Goal: Book appointment/travel/reservation

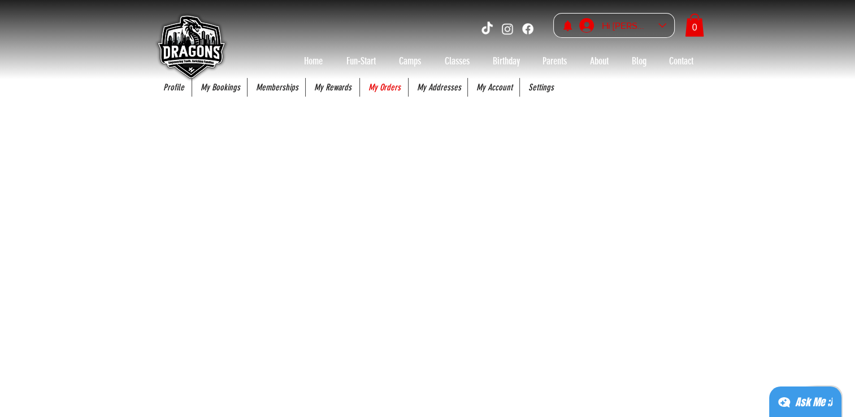
click at [620, 26] on div "Hi [PERSON_NAME]" at bounding box center [626, 26] width 56 height 18
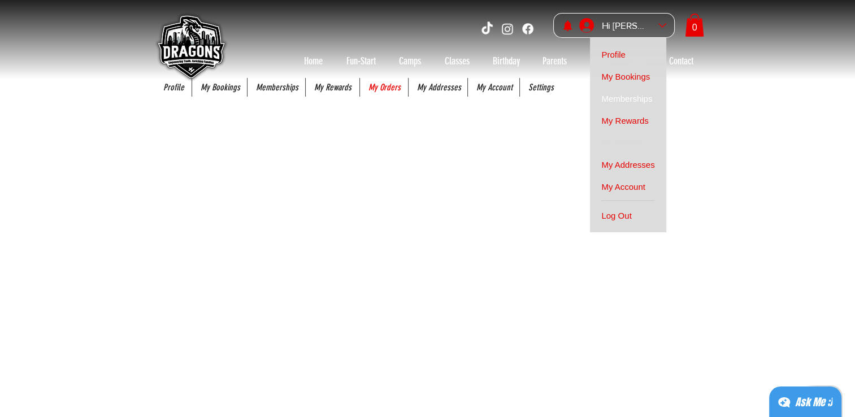
click at [634, 101] on span "Memberships" at bounding box center [626, 99] width 51 height 22
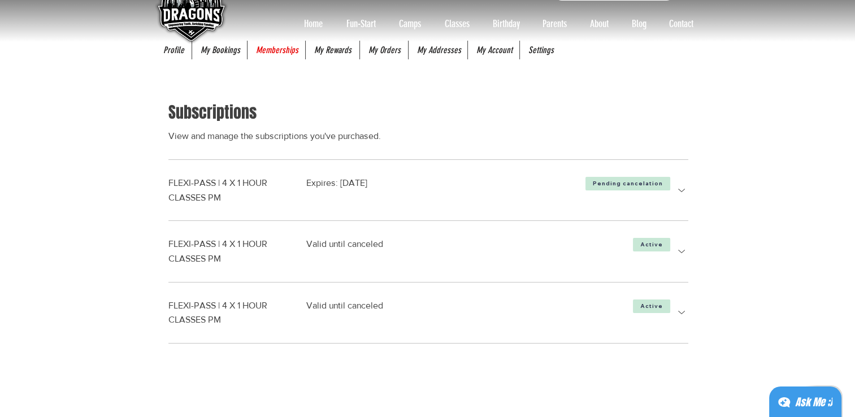
scroll to position [56, 0]
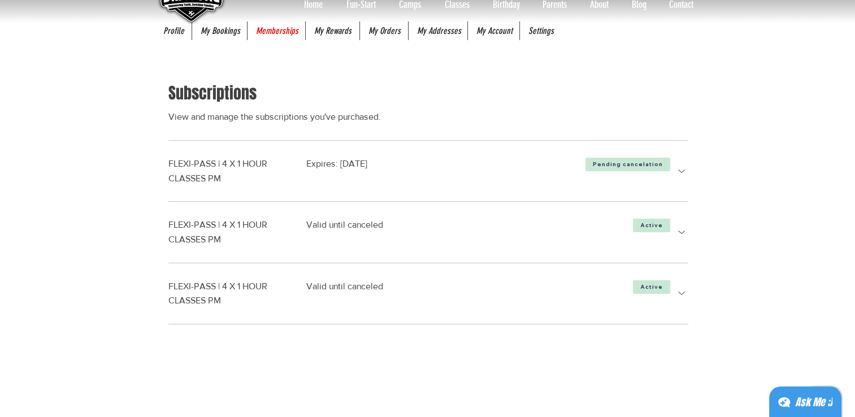
click at [678, 171] on icon "more details" at bounding box center [681, 170] width 7 height 3
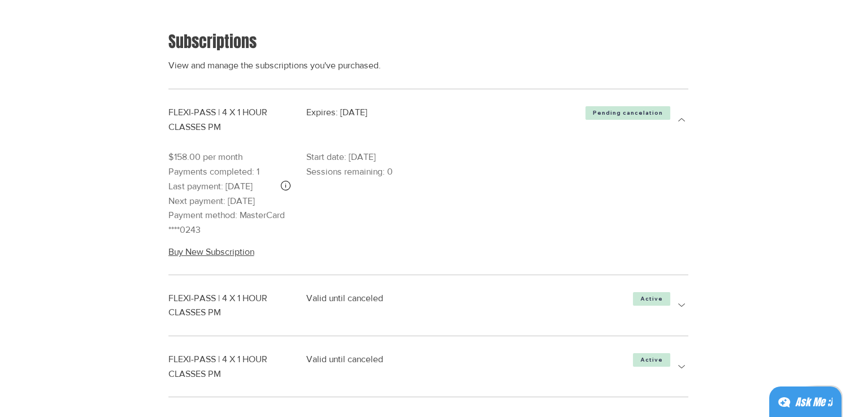
scroll to position [169, 0]
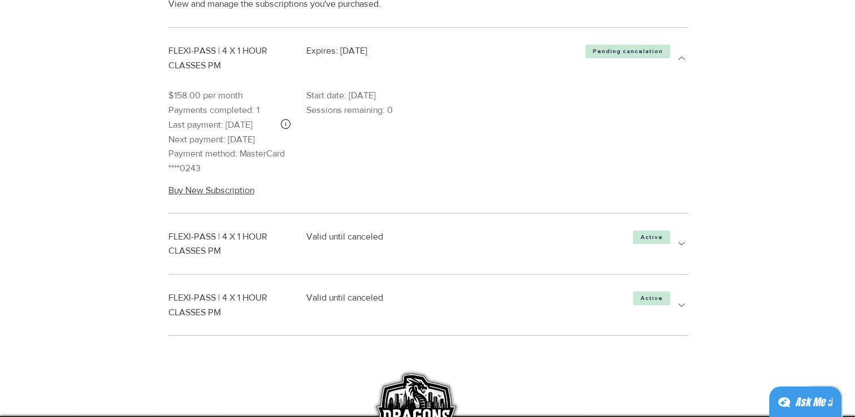
click at [678, 242] on icon "more details" at bounding box center [681, 243] width 7 height 3
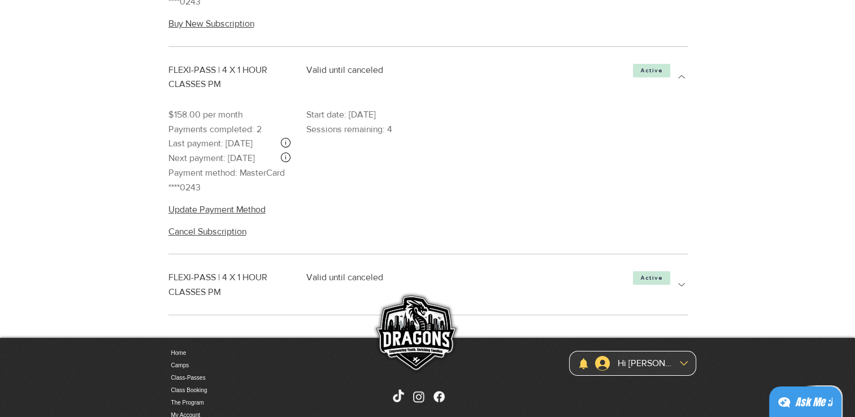
scroll to position [339, 0]
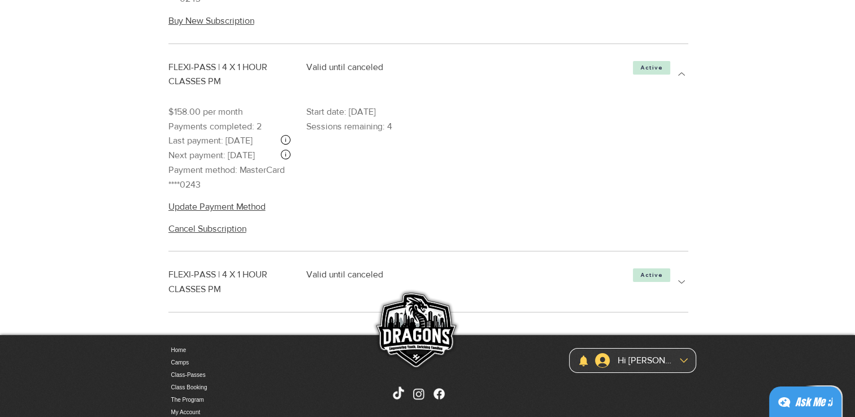
click at [683, 284] on icon "more details" at bounding box center [681, 281] width 7 height 3
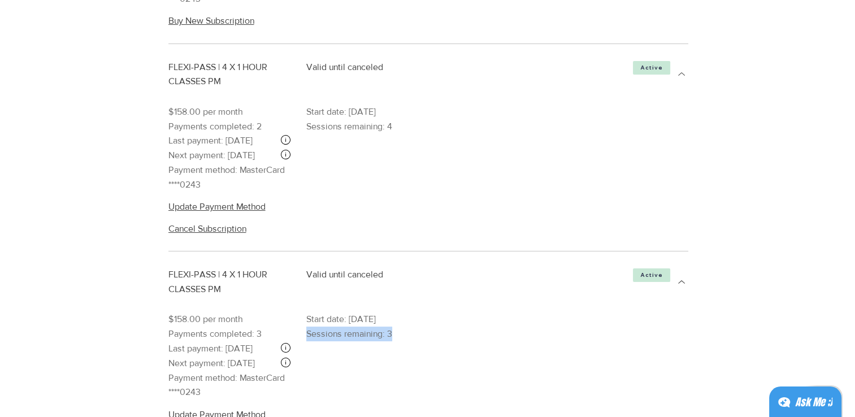
drag, startPoint x: 307, startPoint y: 345, endPoint x: 461, endPoint y: 354, distance: 154.5
click at [461, 354] on div "$158.00 per month Payments completed: 3 Last payment: [DATE] Next payment: [DAT…" at bounding box center [428, 355] width 520 height 87
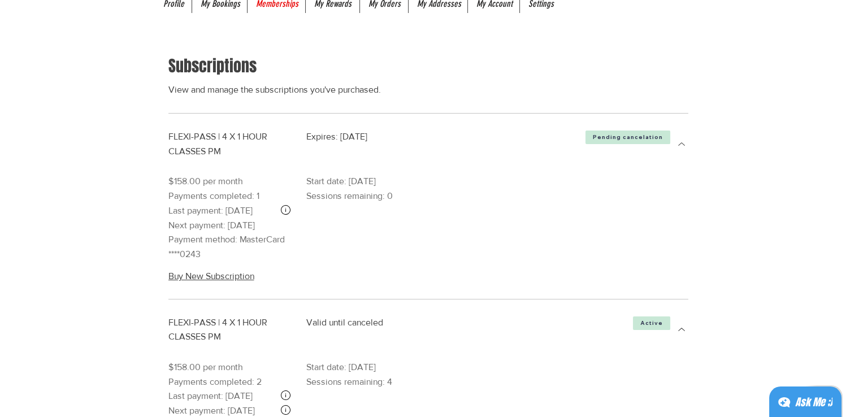
scroll to position [0, 0]
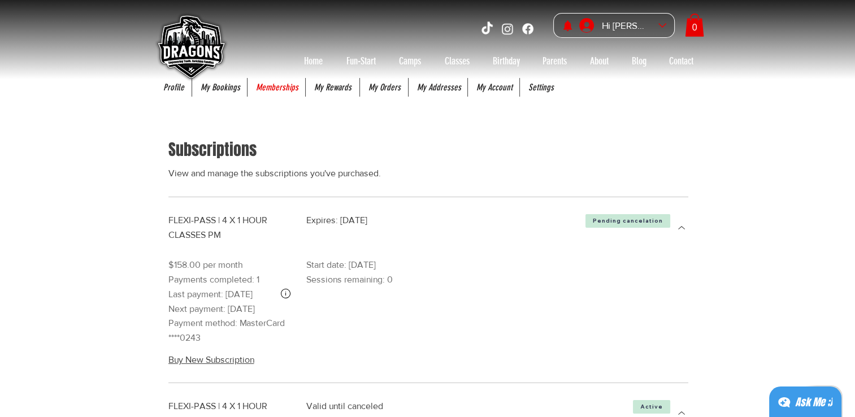
click at [219, 85] on img at bounding box center [190, 47] width 79 height 79
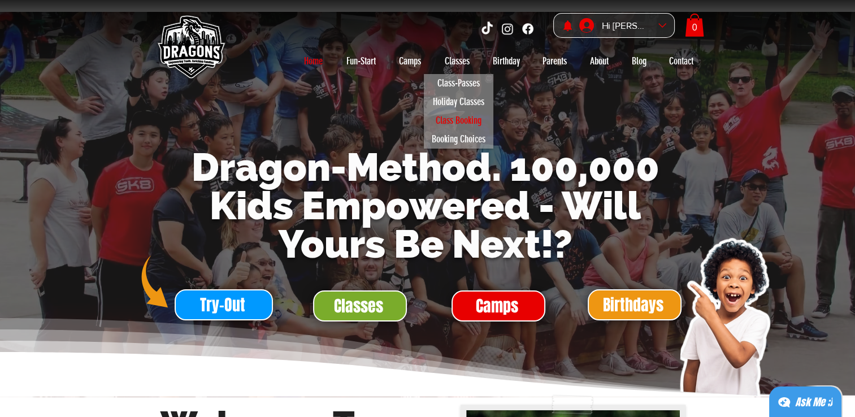
click at [450, 116] on p "Class Booking" at bounding box center [458, 120] width 56 height 19
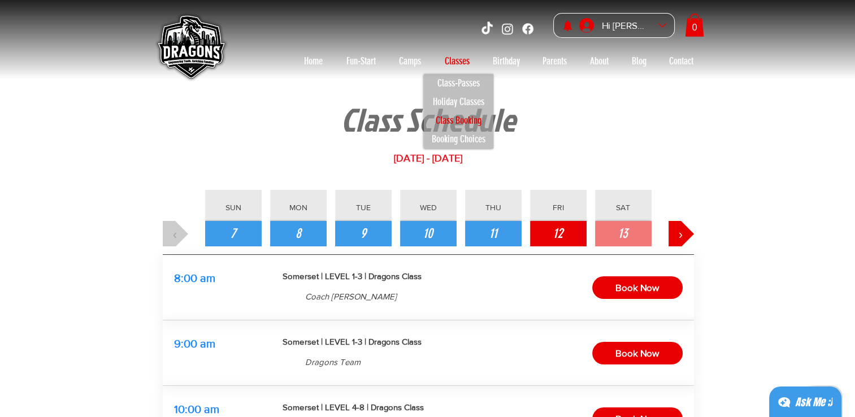
click at [559, 232] on span "12" at bounding box center [558, 233] width 10 height 19
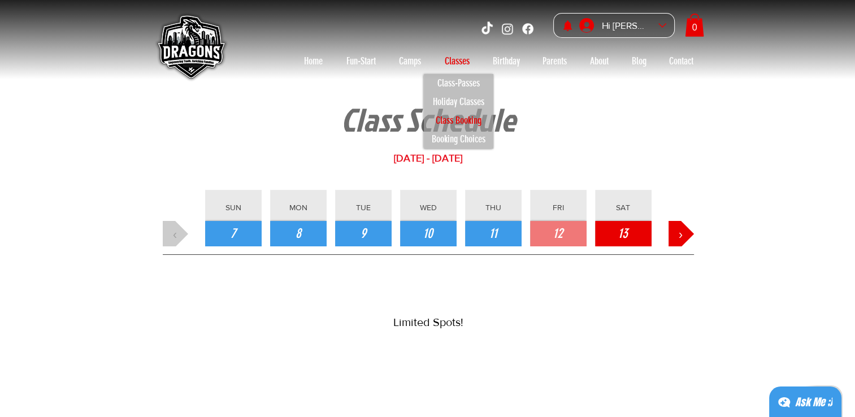
click at [626, 227] on span "13" at bounding box center [623, 233] width 10 height 19
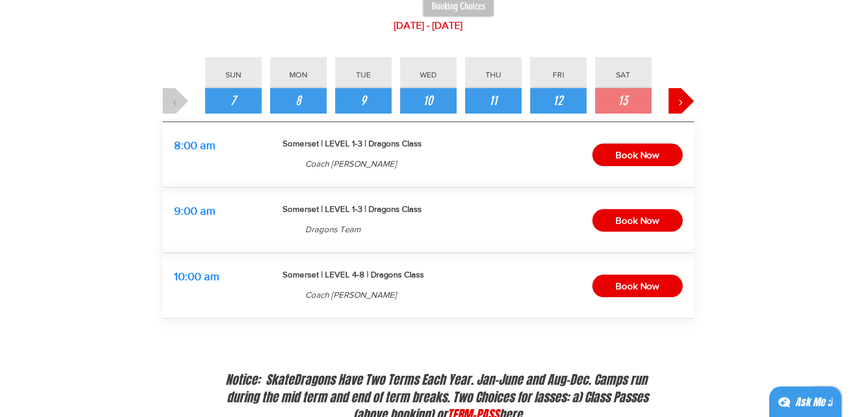
scroll to position [113, 0]
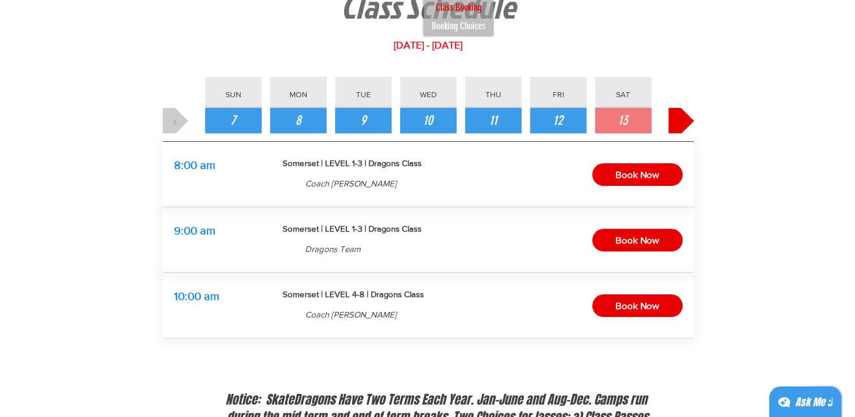
click at [677, 121] on button "›" at bounding box center [680, 120] width 25 height 25
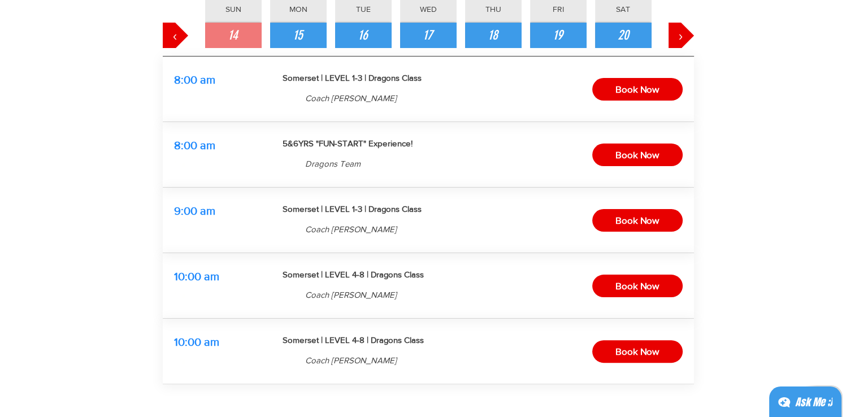
scroll to position [226, 0]
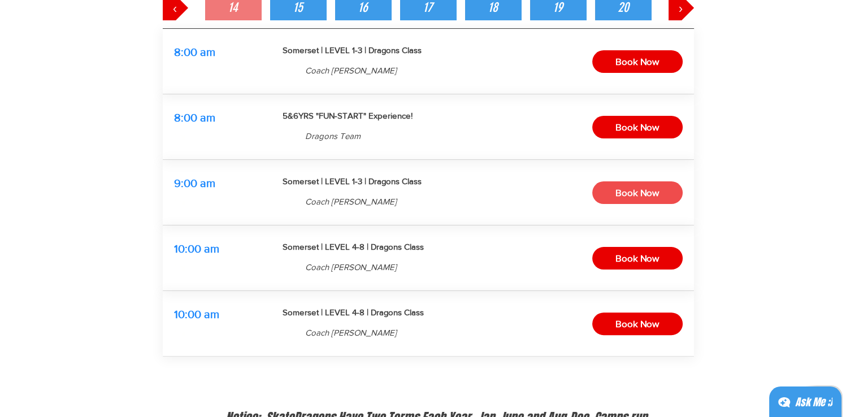
click at [631, 195] on span "Book Now" at bounding box center [637, 193] width 44 height 18
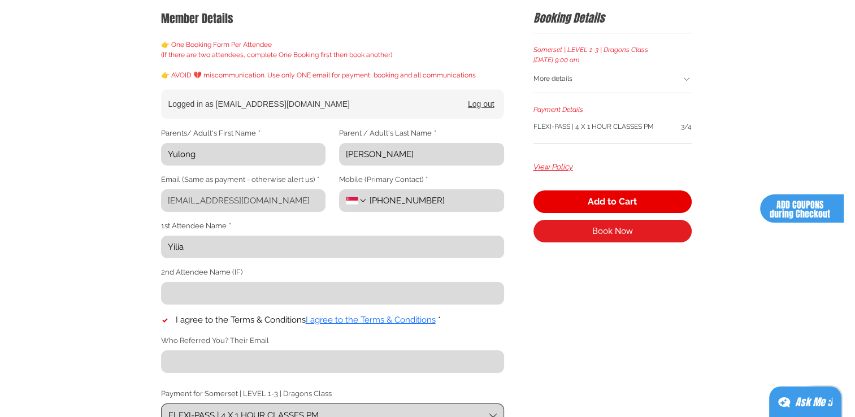
scroll to position [169, 0]
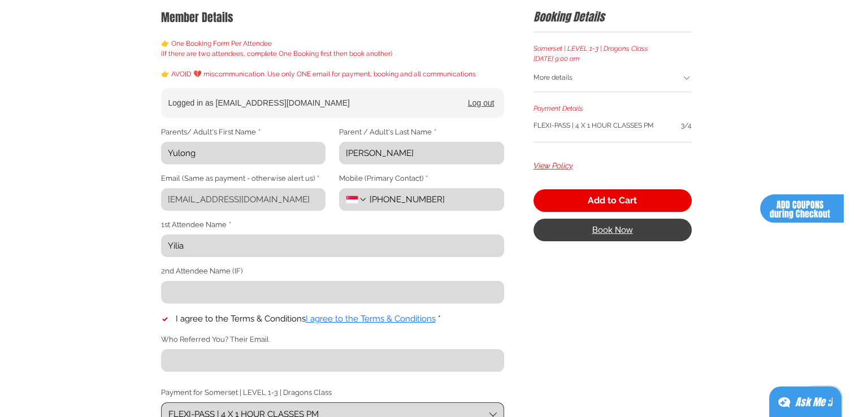
click at [610, 234] on span "Book Now" at bounding box center [612, 229] width 41 height 9
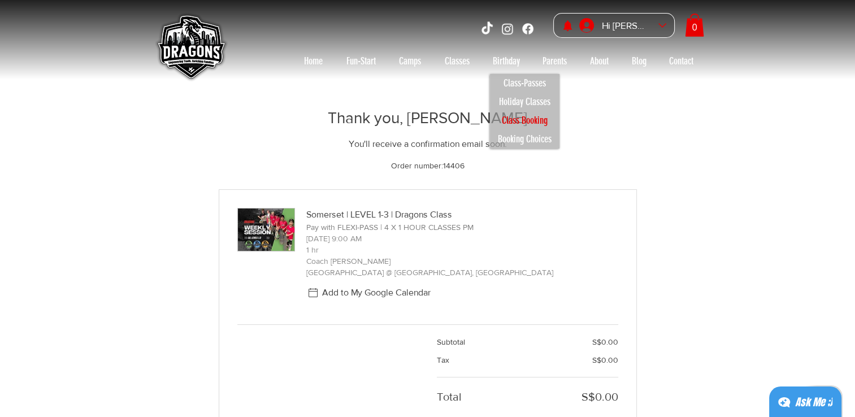
click at [533, 125] on p "Class Booking" at bounding box center [525, 120] width 56 height 19
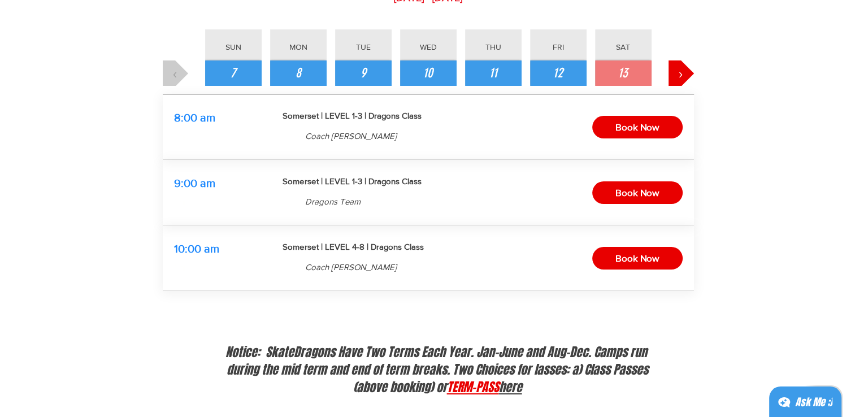
scroll to position [113, 0]
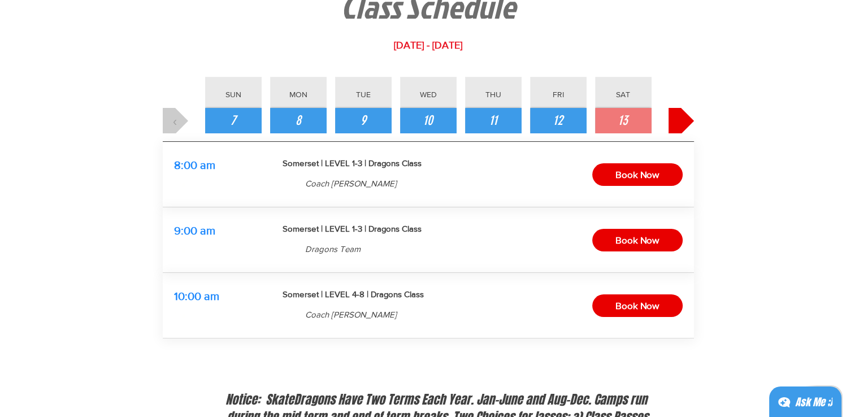
click at [682, 130] on button "›" at bounding box center [680, 120] width 25 height 25
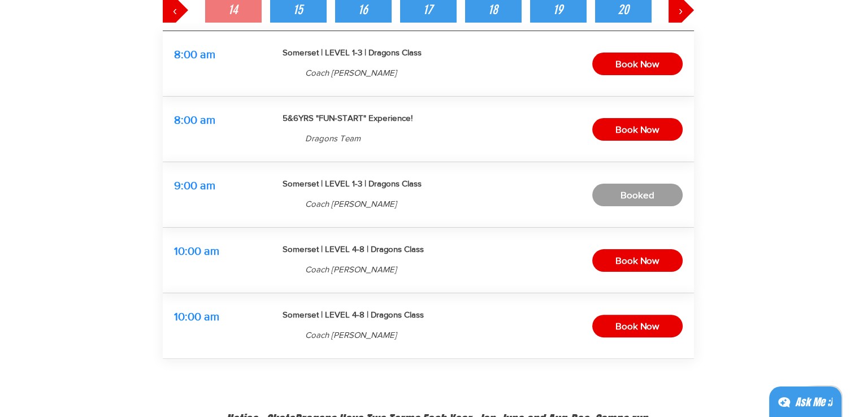
scroll to position [226, 0]
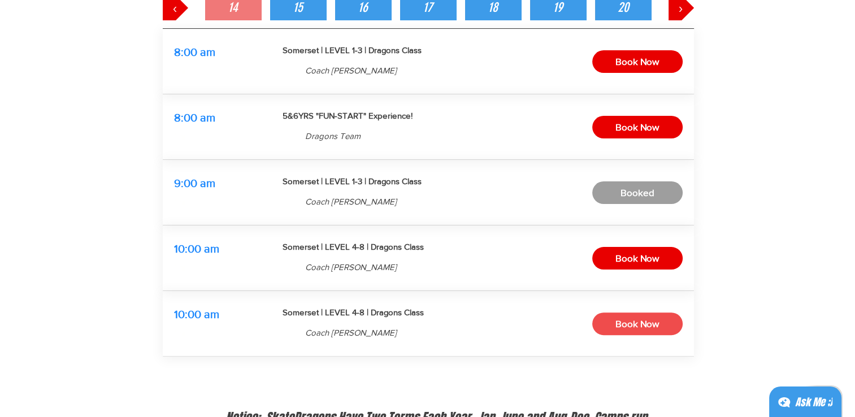
click at [642, 329] on span "Book Now" at bounding box center [637, 324] width 44 height 18
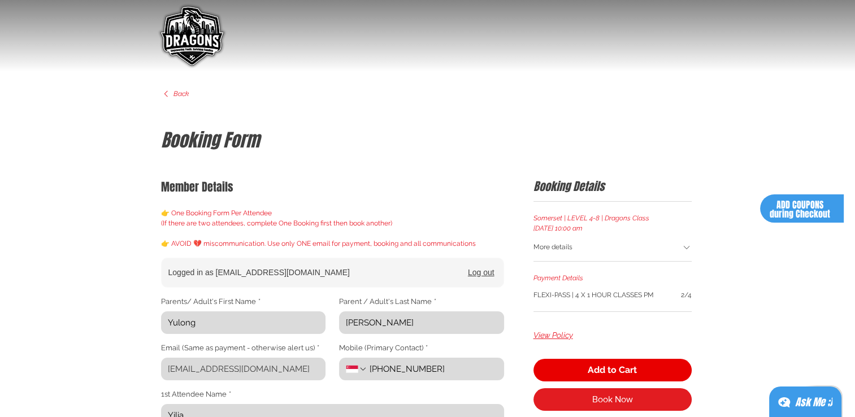
scroll to position [282, 0]
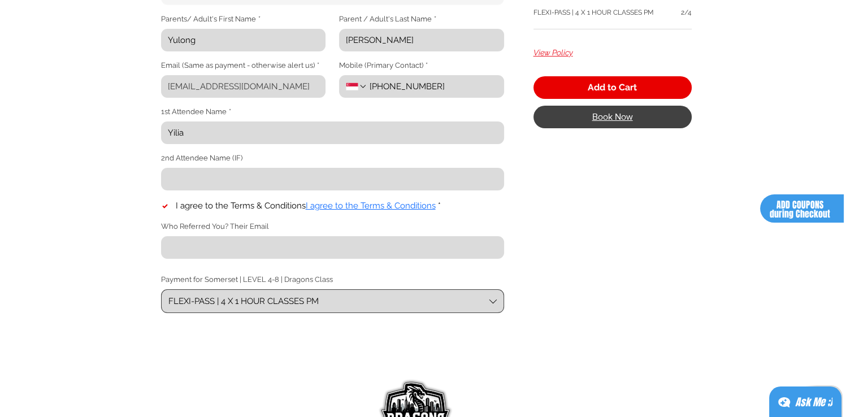
click at [608, 120] on span "Book Now" at bounding box center [612, 116] width 41 height 9
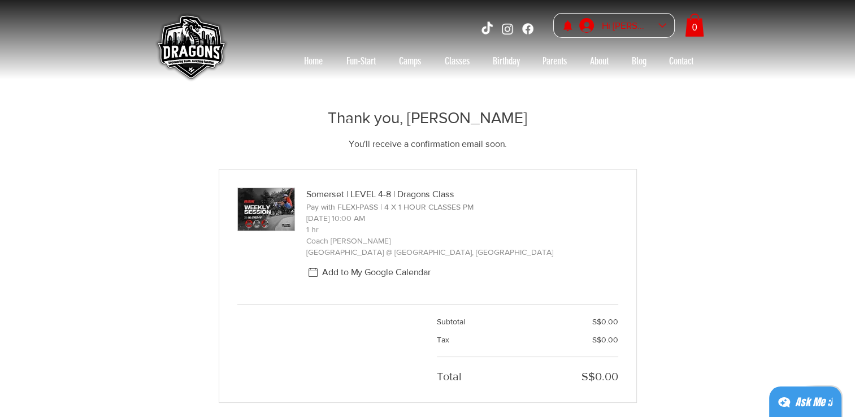
click at [660, 23] on div "Yulong Liu account" at bounding box center [662, 25] width 8 height 8
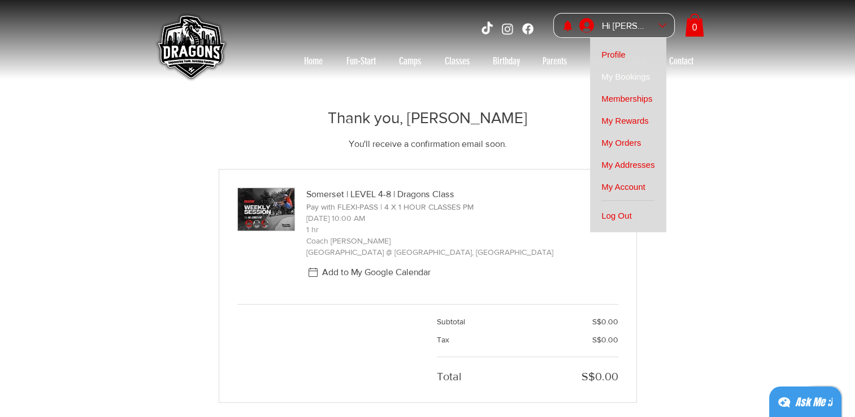
click at [640, 71] on span "My Bookings" at bounding box center [625, 77] width 49 height 22
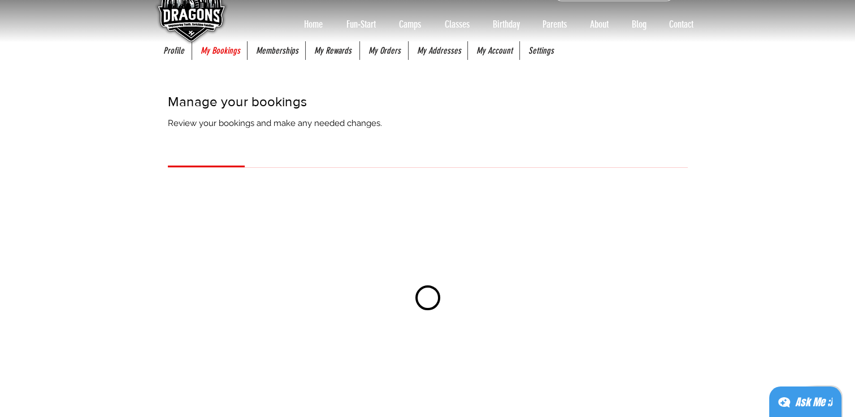
scroll to position [56, 0]
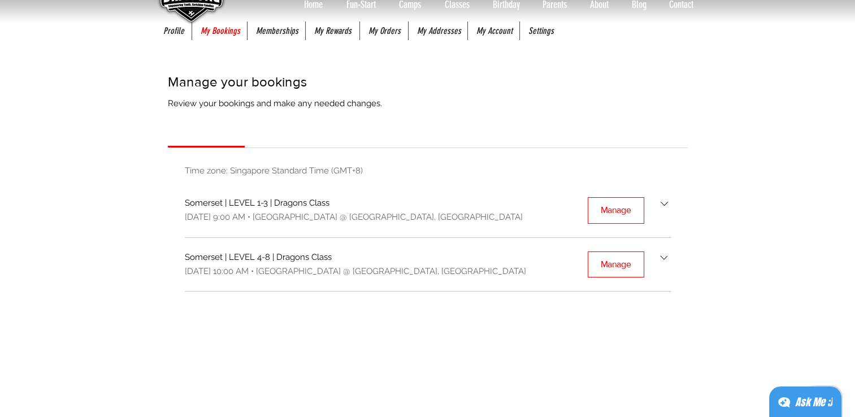
click at [664, 202] on icon "Bookings list" at bounding box center [664, 203] width 13 height 13
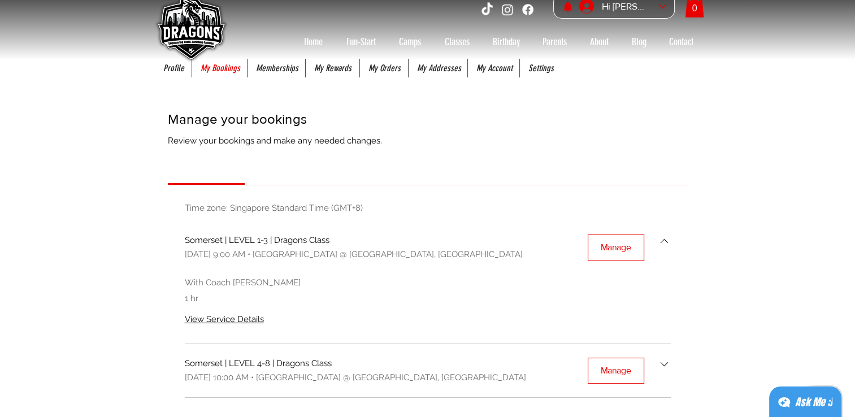
scroll to position [0, 0]
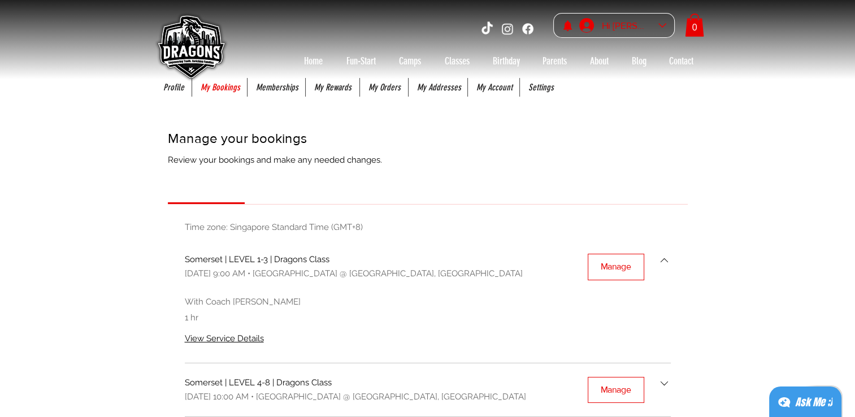
click at [631, 19] on div "Hi [PERSON_NAME]" at bounding box center [626, 26] width 56 height 18
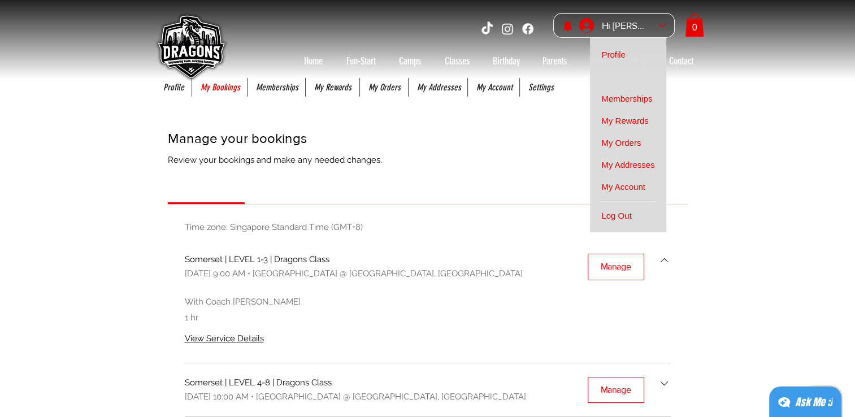
click at [630, 100] on span "Memberships" at bounding box center [626, 99] width 51 height 22
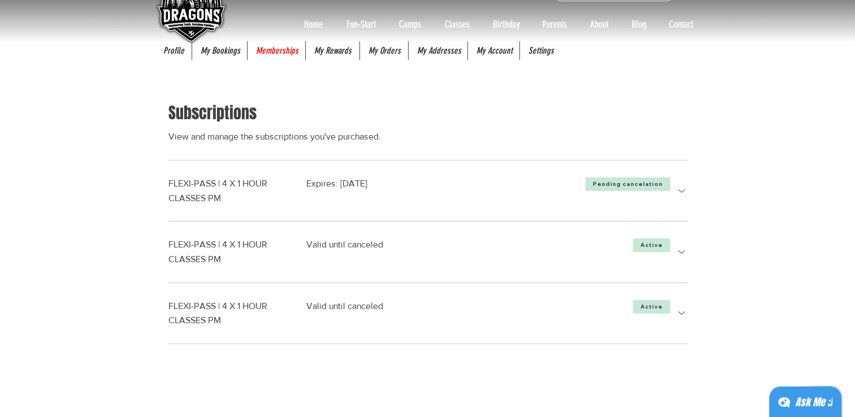
scroll to position [56, 0]
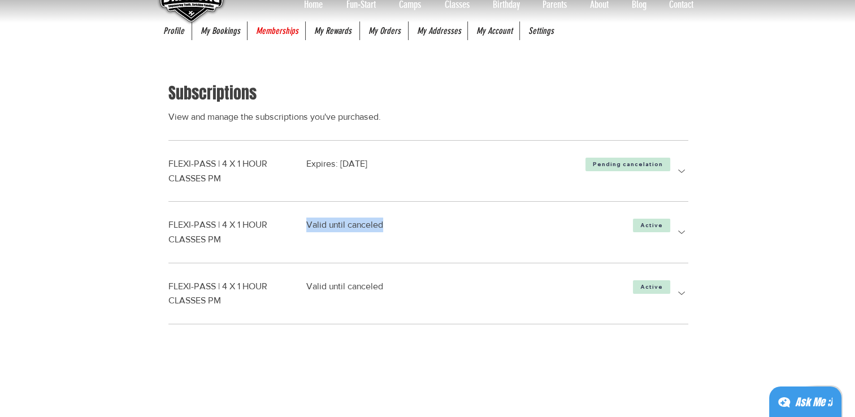
drag, startPoint x: 407, startPoint y: 222, endPoint x: 304, endPoint y: 222, distance: 102.8
click at [304, 222] on div "FLEXI-PASS | 4 X 1 HOUR CLASSES PM Valid until canceled" at bounding box center [299, 232] width 262 height 29
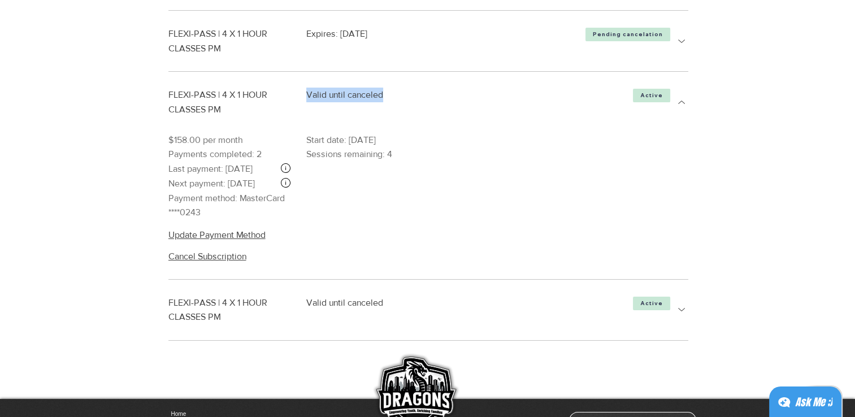
scroll to position [282, 0]
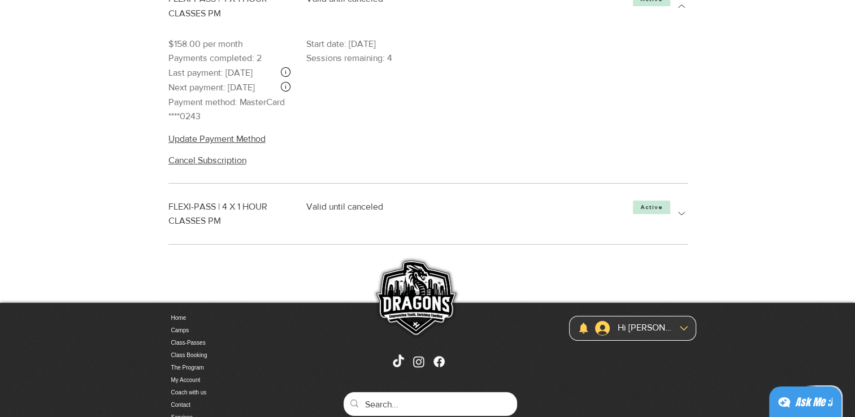
click at [689, 234] on div "Subscriptions View and manage the subscriptions you've purchased. FLEXI-PASS | …" at bounding box center [428, 50] width 554 height 423
click at [682, 220] on icon "more details" at bounding box center [682, 214] width 14 height 14
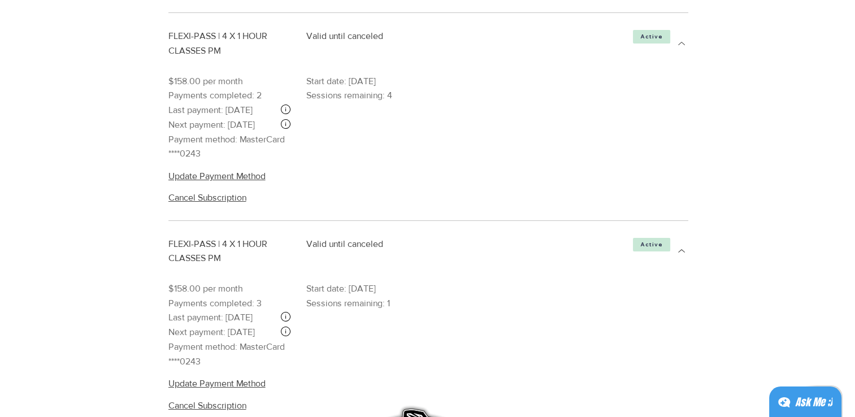
scroll to position [226, 0]
